Goal: Transaction & Acquisition: Subscribe to service/newsletter

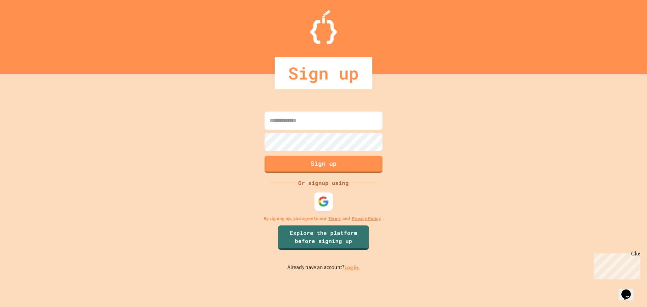
click at [321, 200] on img at bounding box center [323, 201] width 11 height 11
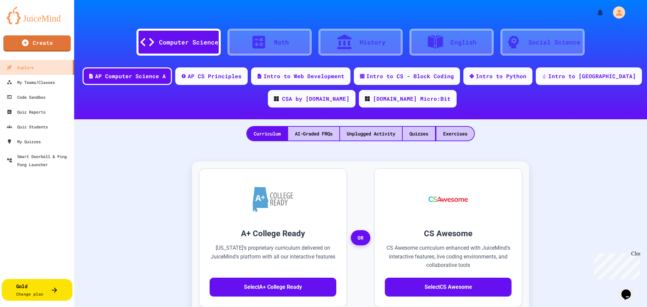
click at [36, 289] on div "Gold Change plan" at bounding box center [29, 289] width 27 height 15
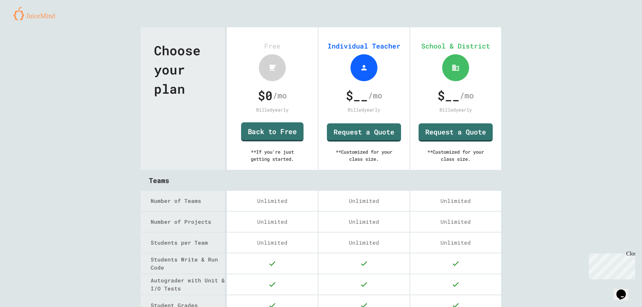
click at [271, 134] on link "Back to Free" at bounding box center [272, 131] width 62 height 19
